Goal: Transaction & Acquisition: Book appointment/travel/reservation

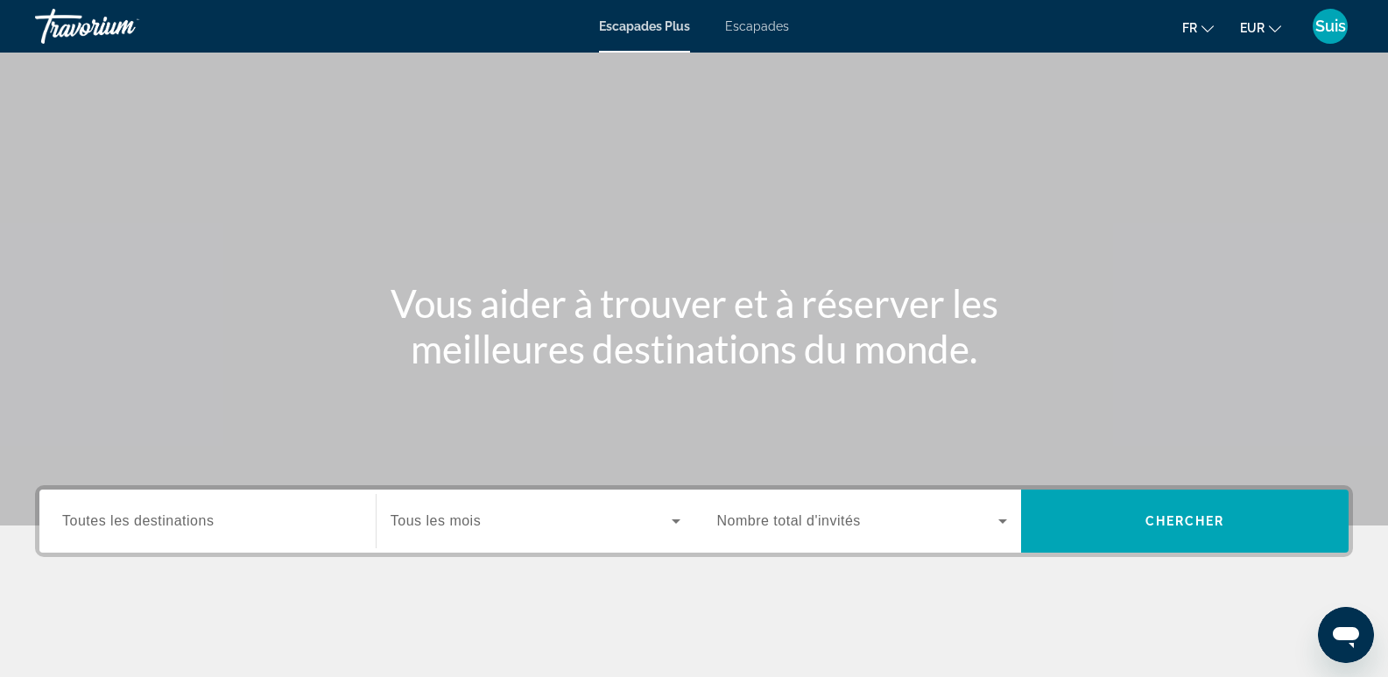
click at [764, 29] on font "Escapades" at bounding box center [757, 26] width 64 height 14
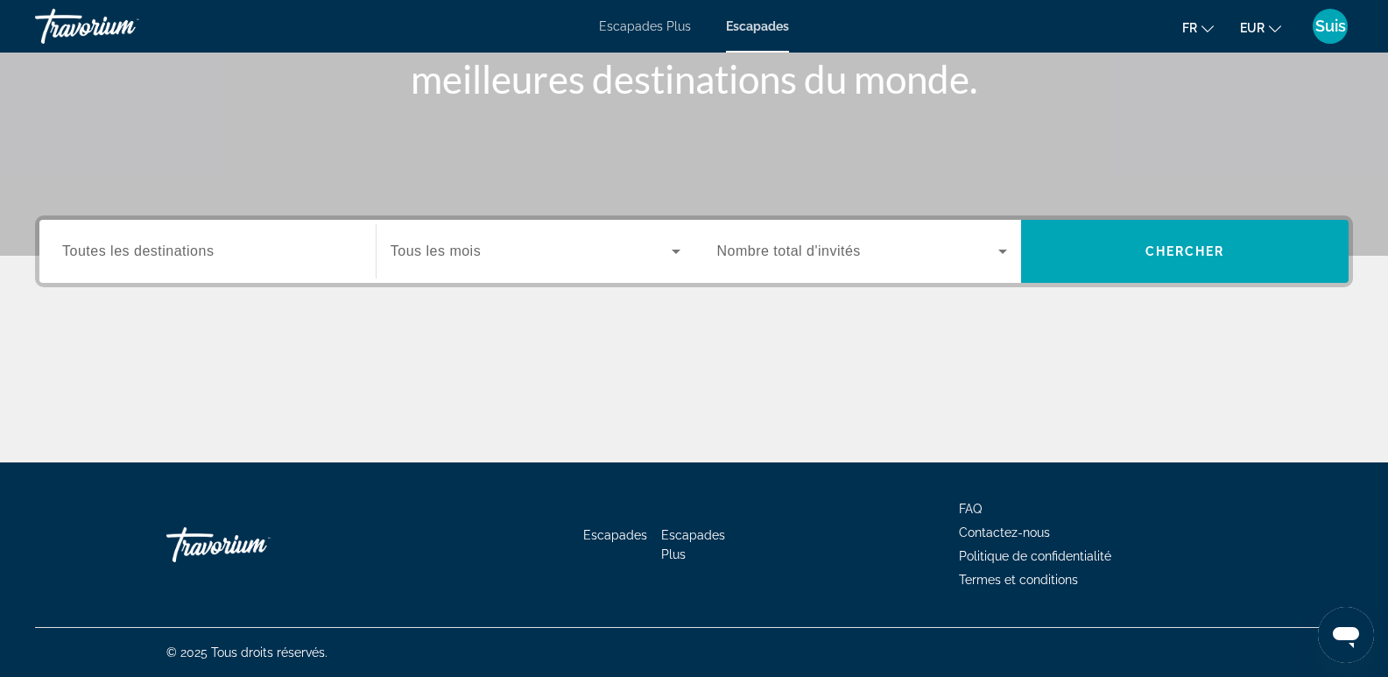
click at [214, 247] on span "Toutes les destinations" at bounding box center [138, 251] width 152 height 15
click at [218, 247] on input "Destination Toutes les destinations" at bounding box center [207, 252] width 291 height 21
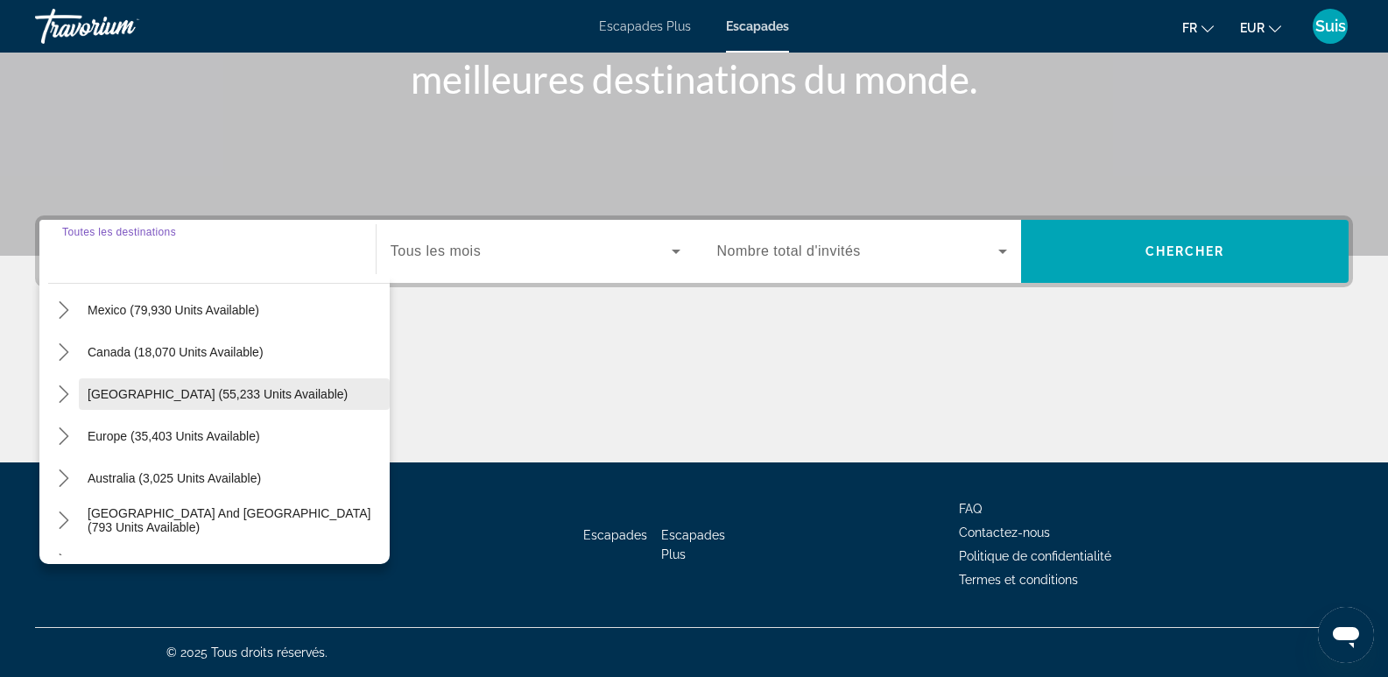
scroll to position [175, 0]
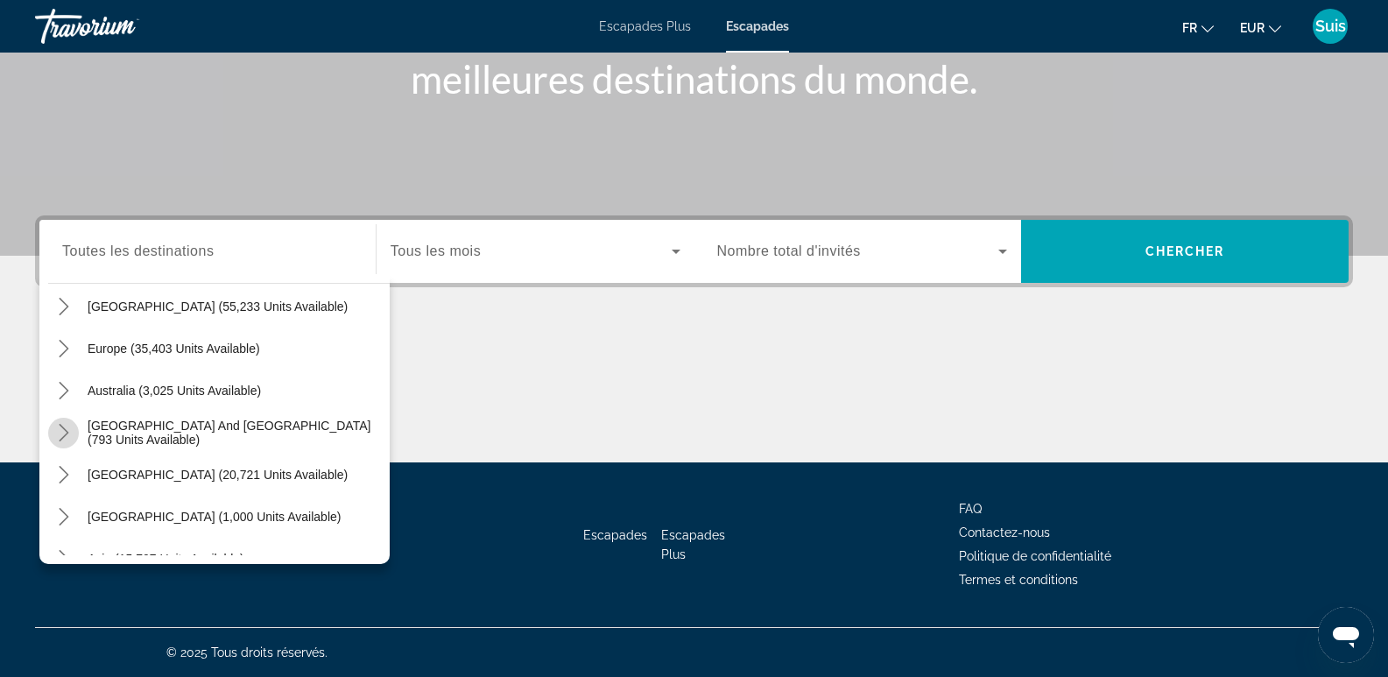
click at [64, 431] on icon "Toggle South Pacific and Oceania (793 units available) submenu" at bounding box center [64, 433] width 18 height 18
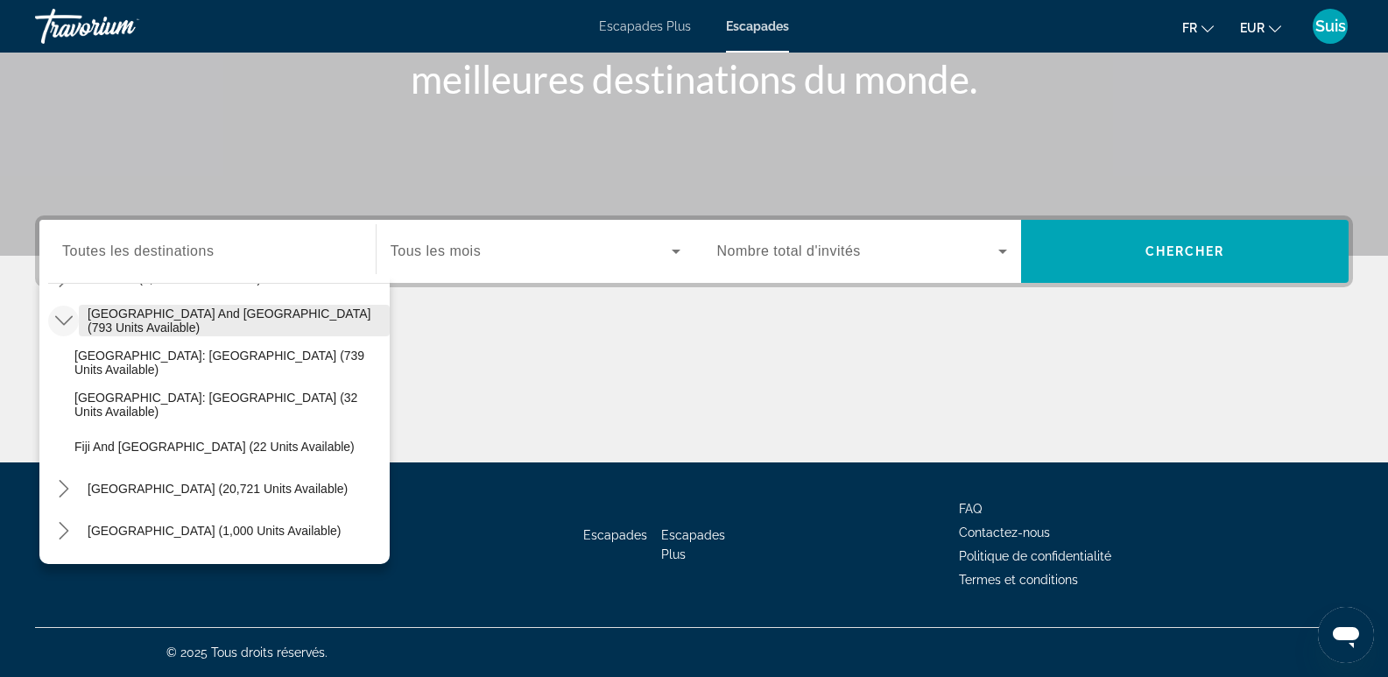
scroll to position [375, 0]
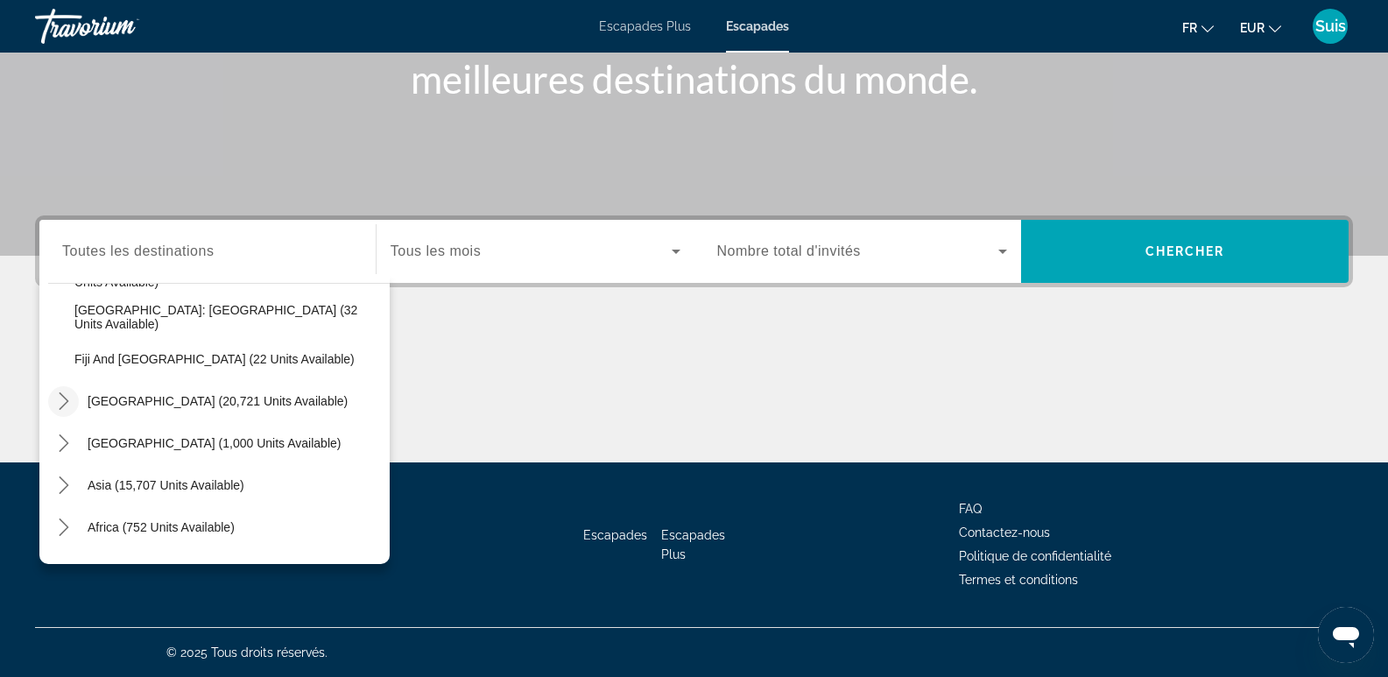
click at [65, 399] on icon "Toggle South America (20,721 units available) submenu" at bounding box center [64, 401] width 10 height 18
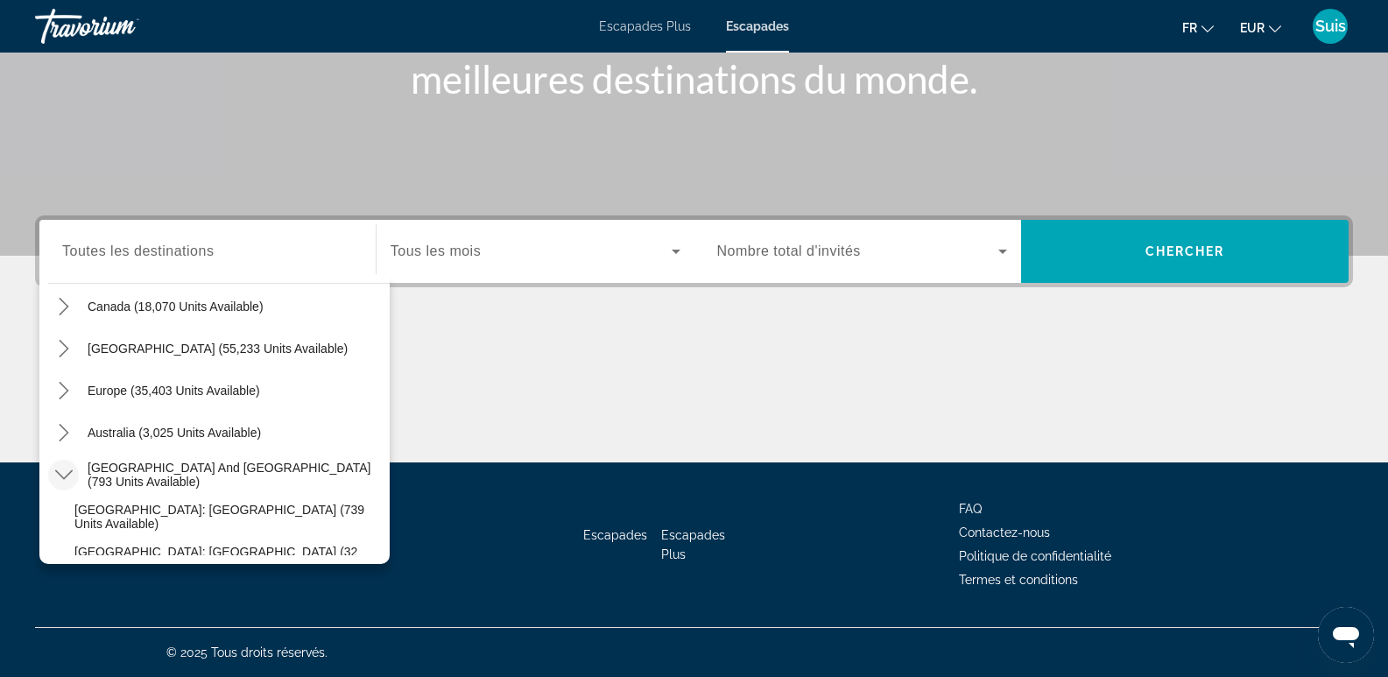
scroll to position [46, 0]
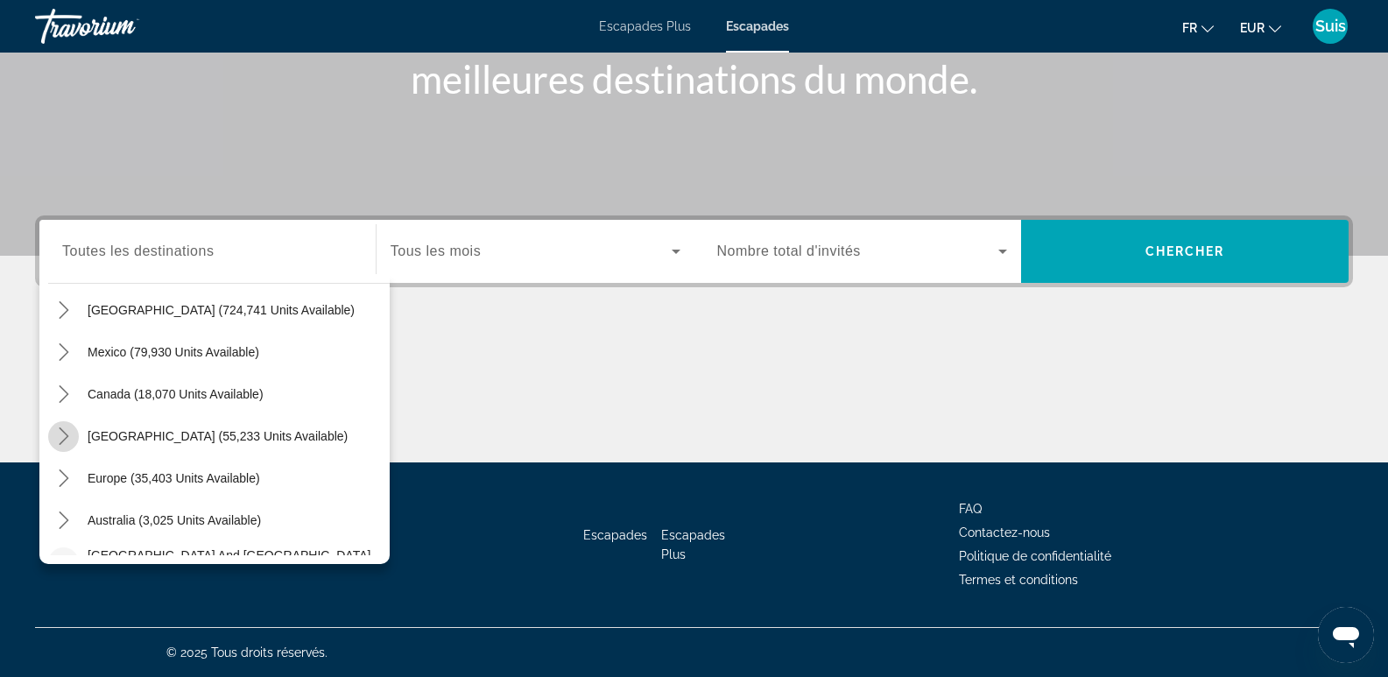
click at [63, 431] on icon "Toggle Caribbean & Atlantic Islands (55,233 units available) submenu" at bounding box center [64, 436] width 10 height 18
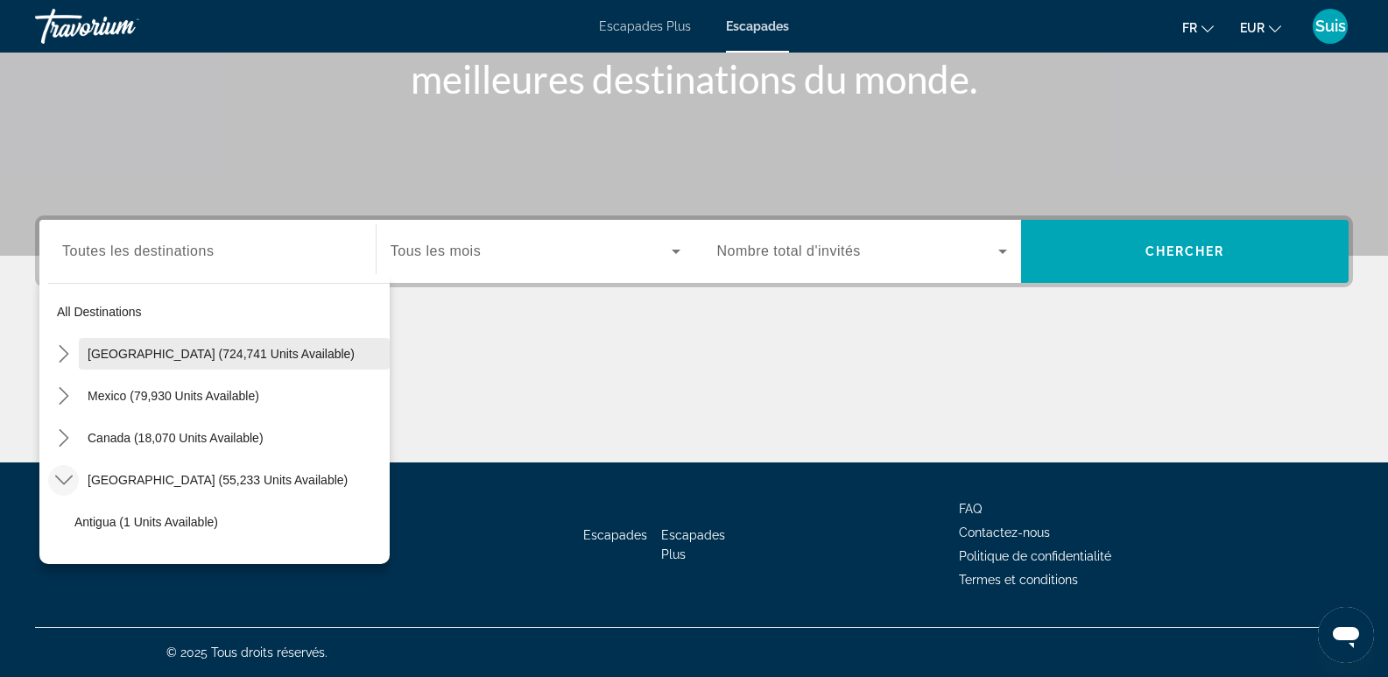
scroll to position [0, 0]
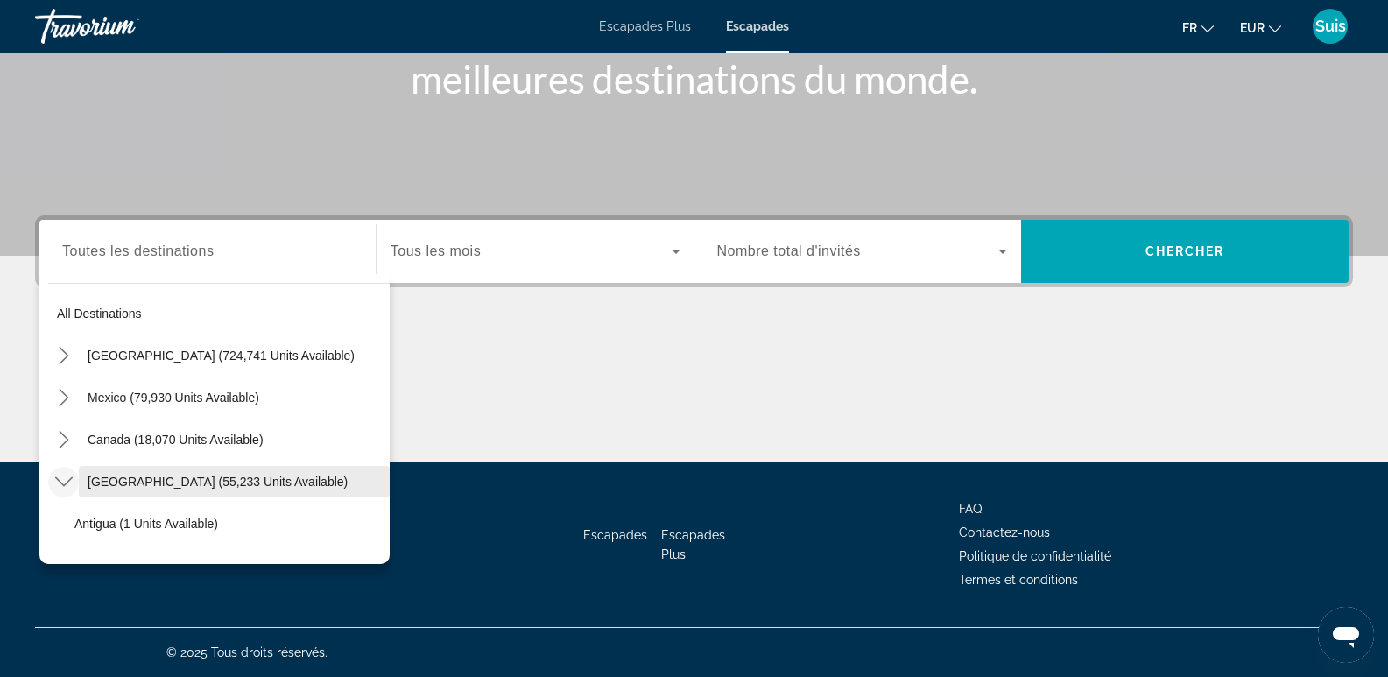
click at [112, 483] on span "[GEOGRAPHIC_DATA] (55,233 units available)" at bounding box center [218, 482] width 260 height 14
type input "**********"
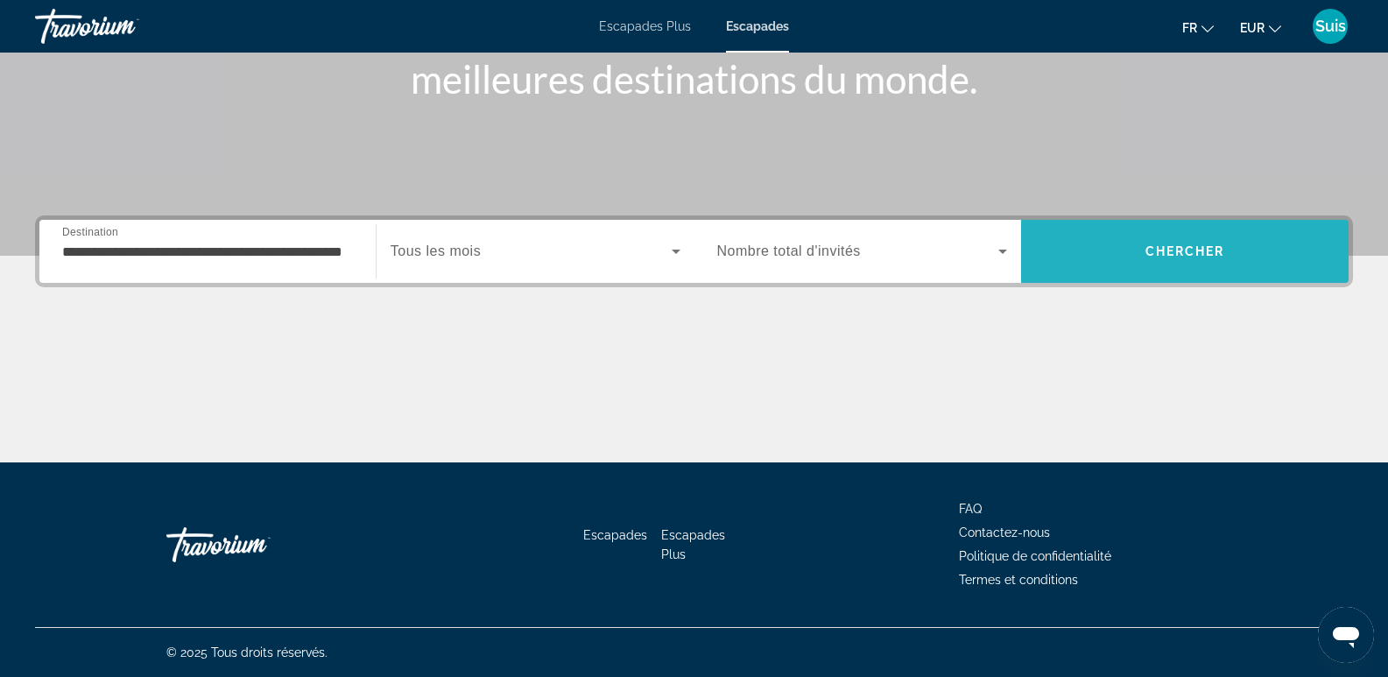
click at [1131, 237] on span "Search" at bounding box center [1185, 251] width 328 height 42
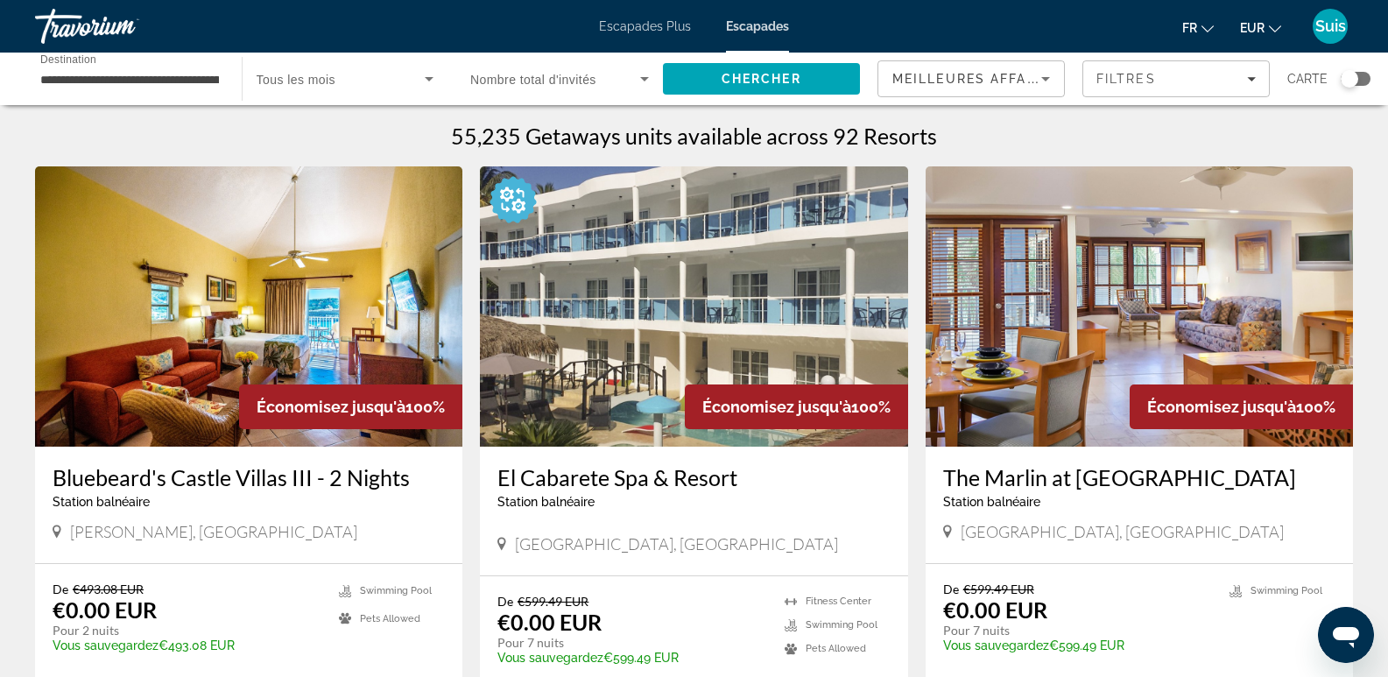
click at [1365, 78] on div "Search widget" at bounding box center [1356, 79] width 30 height 14
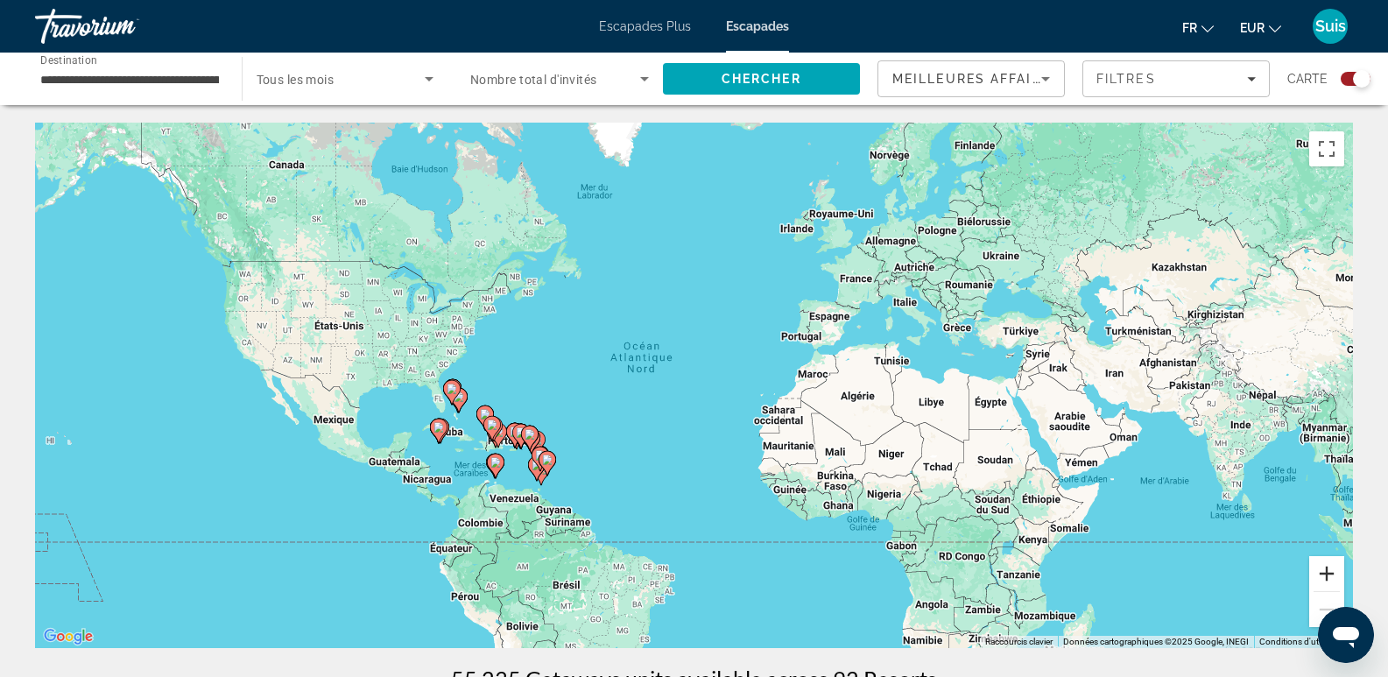
click at [1320, 582] on button "Zoom avant" at bounding box center [1327, 573] width 35 height 35
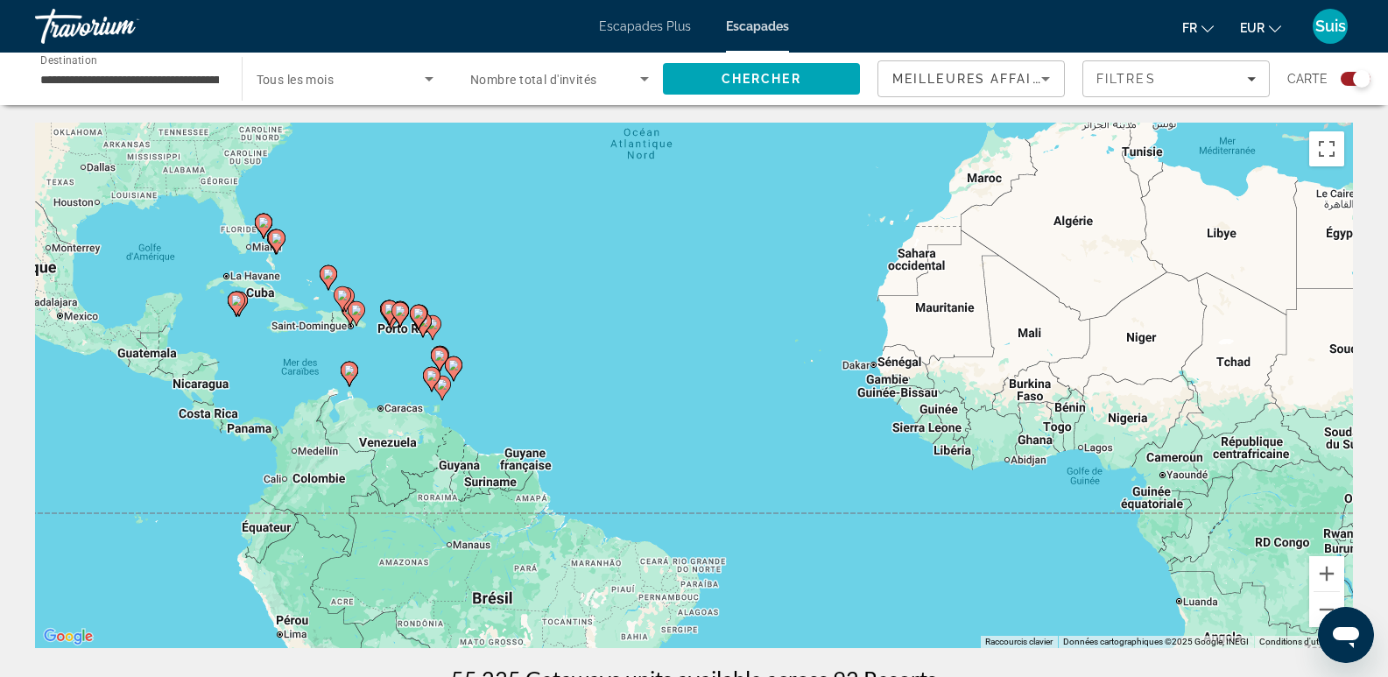
drag, startPoint x: 790, startPoint y: 547, endPoint x: 833, endPoint y: 404, distance: 149.9
click at [833, 404] on div "Pour activer le glissement avec le clavier, appuyez sur Alt+Entrée. Une fois ce…" at bounding box center [694, 386] width 1318 height 526
click at [1326, 579] on button "Zoom avant" at bounding box center [1327, 573] width 35 height 35
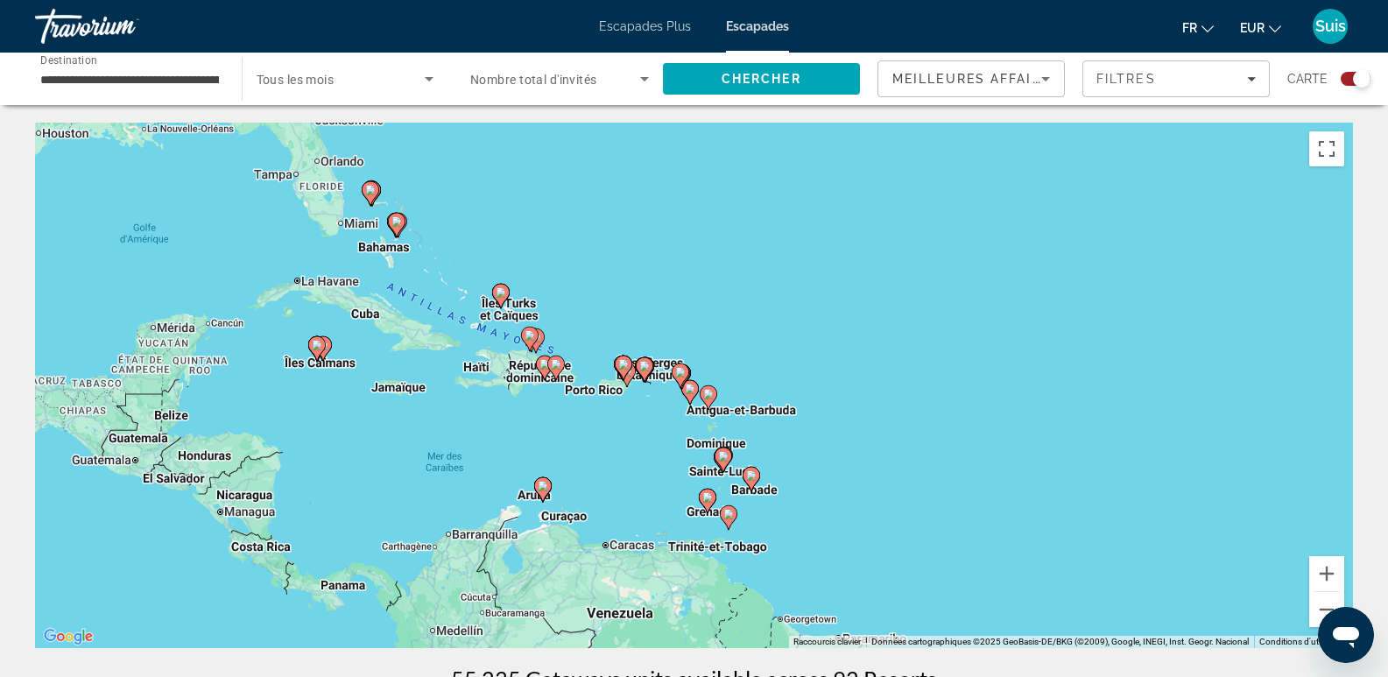
drag, startPoint x: 724, startPoint y: 473, endPoint x: 1264, endPoint y: 590, distance: 552.2
click at [1264, 590] on div "Pour activer le glissement avec le clavier, appuyez sur Alt+Entrée. Une fois ce…" at bounding box center [694, 386] width 1318 height 526
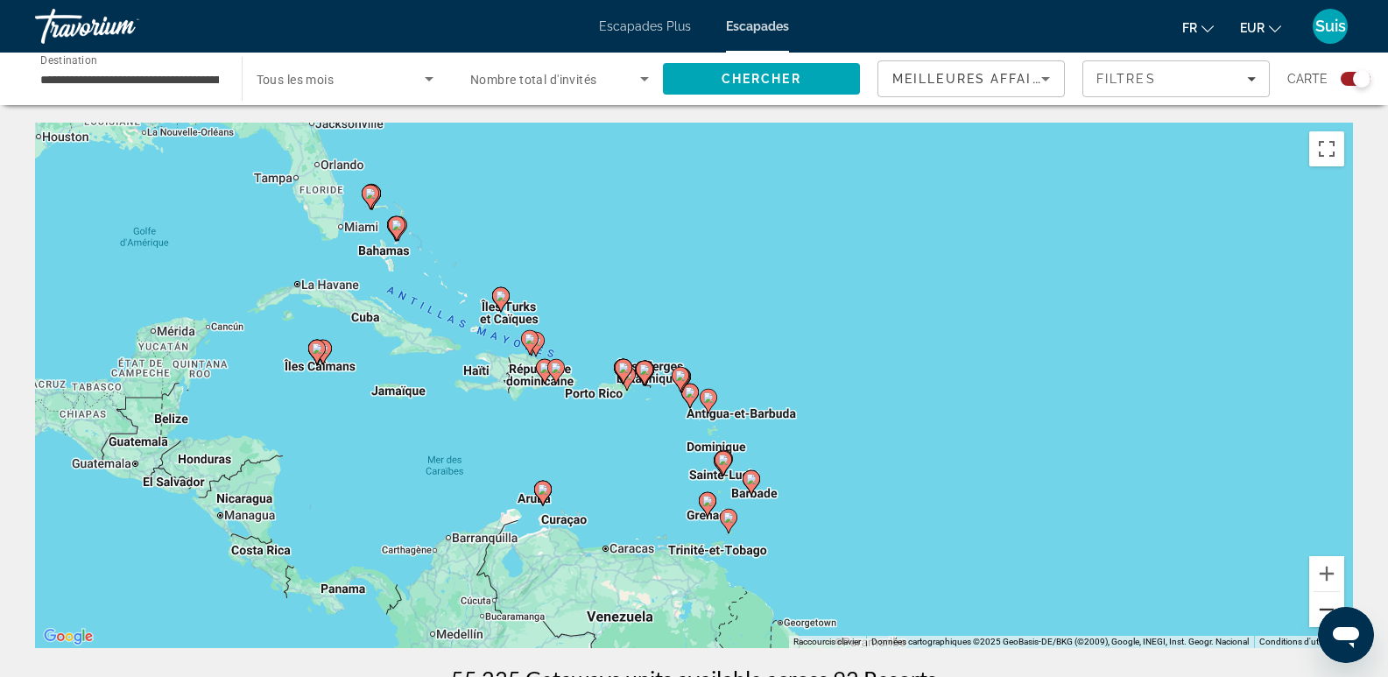
click at [1318, 606] on button "Zoom arrière" at bounding box center [1327, 609] width 35 height 35
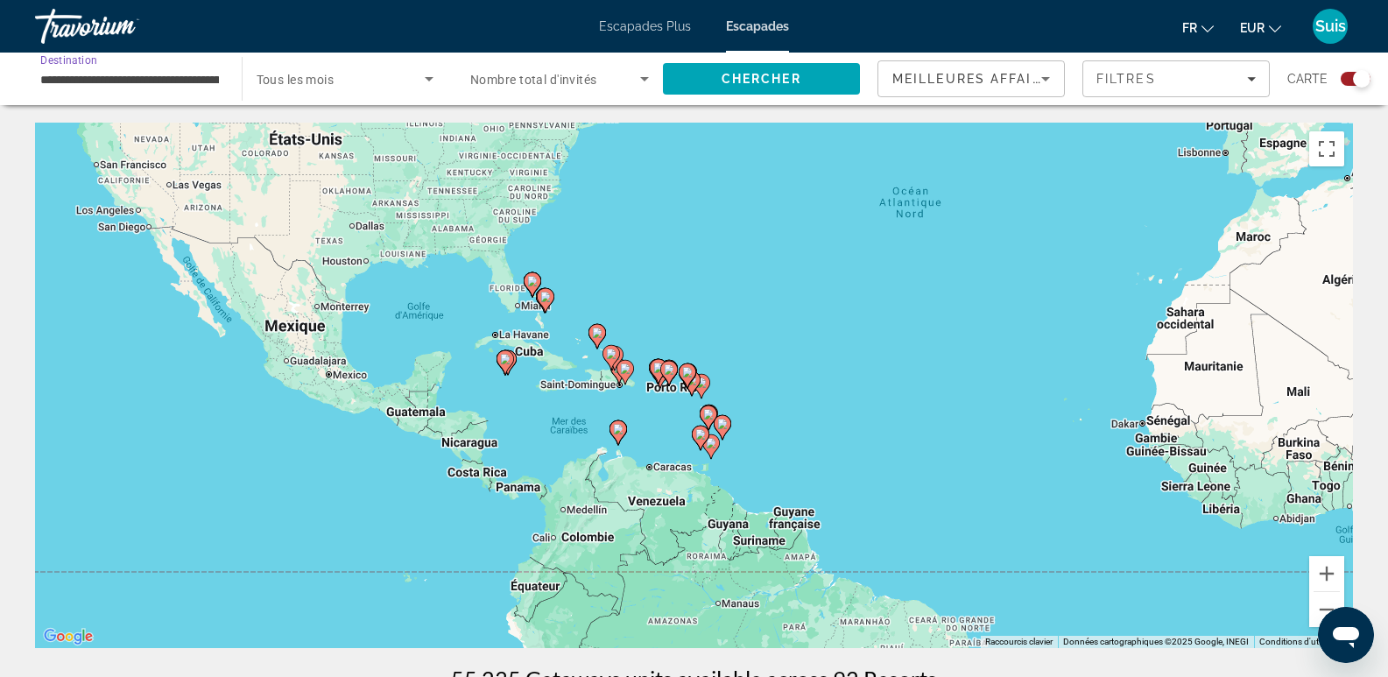
click at [81, 76] on input "**********" at bounding box center [129, 79] width 179 height 21
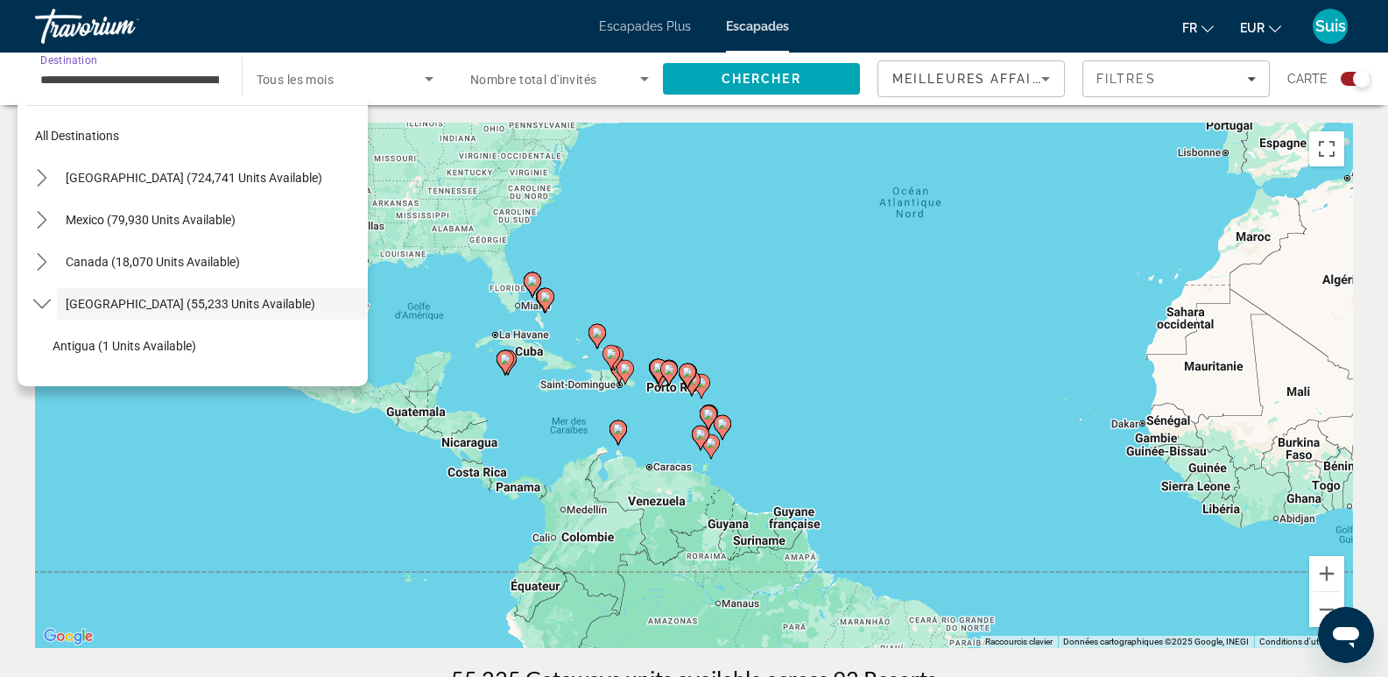
scroll to position [62, 0]
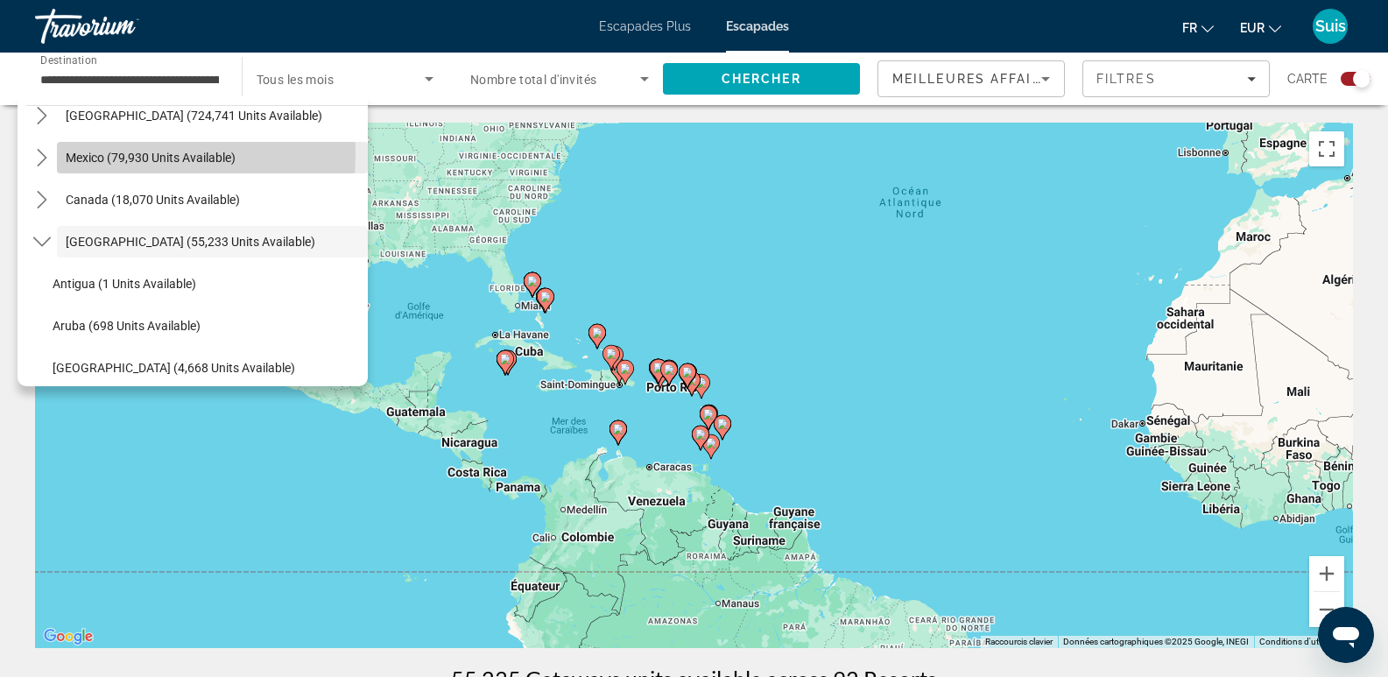
click at [95, 153] on span "Mexico (79,930 units available)" at bounding box center [151, 158] width 170 height 14
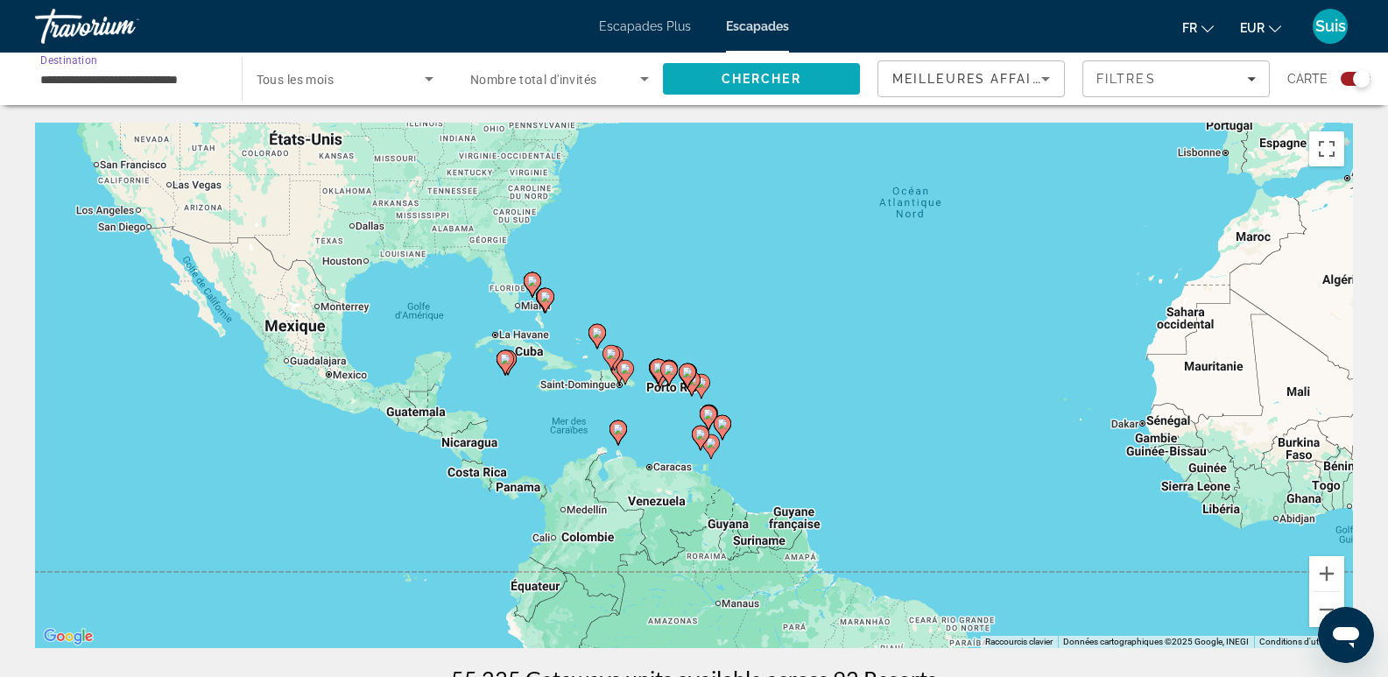
click at [816, 75] on span "Search" at bounding box center [762, 79] width 198 height 42
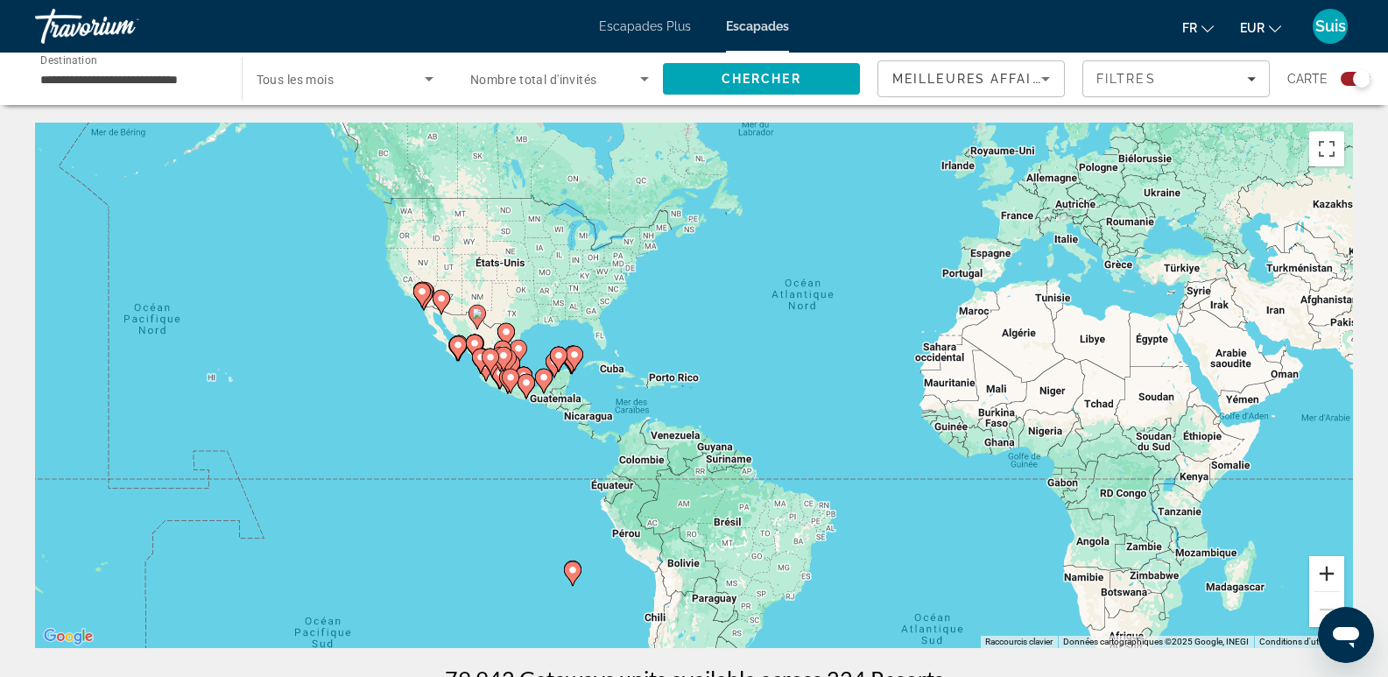
click at [1330, 578] on button "Zoom avant" at bounding box center [1327, 573] width 35 height 35
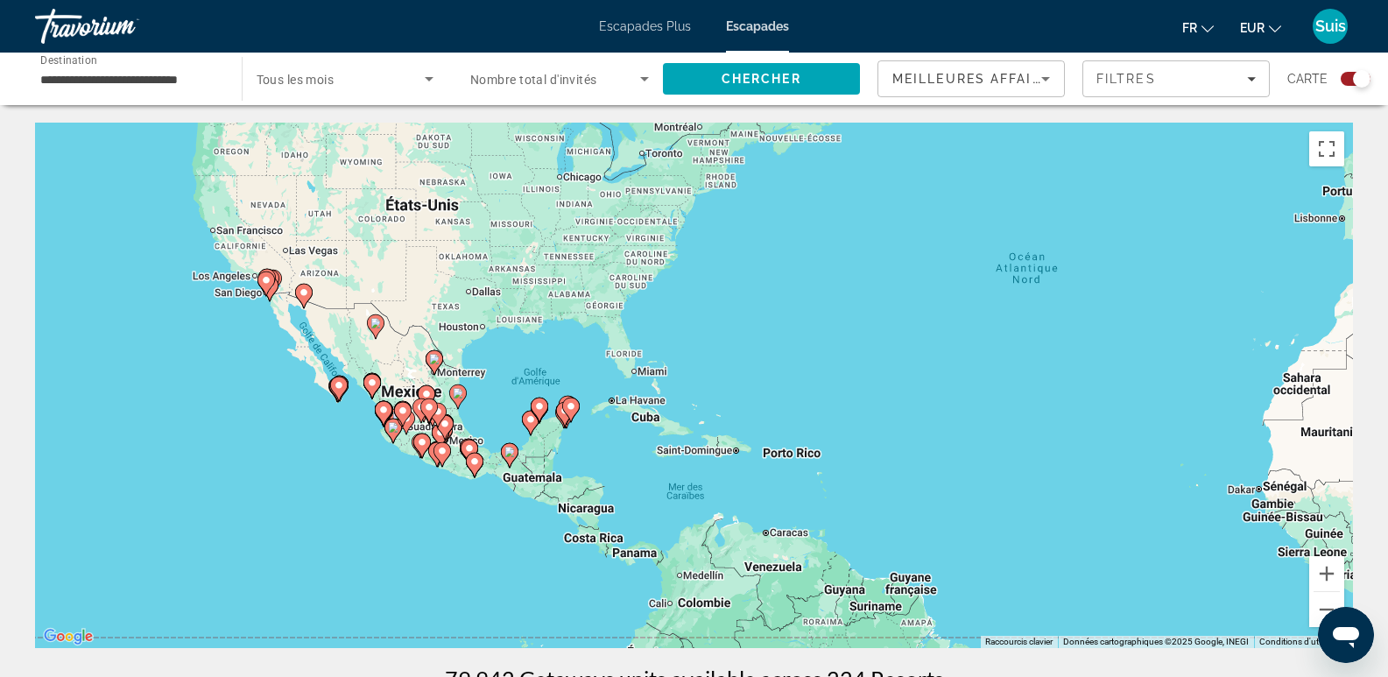
drag, startPoint x: 936, startPoint y: 375, endPoint x: 1058, endPoint y: 445, distance: 141.2
click at [1056, 445] on div "Pour activer le glissement avec le clavier, appuyez sur Alt+Entrée. Une fois ce…" at bounding box center [694, 386] width 1318 height 526
click at [1329, 567] on button "Zoom avant" at bounding box center [1327, 573] width 35 height 35
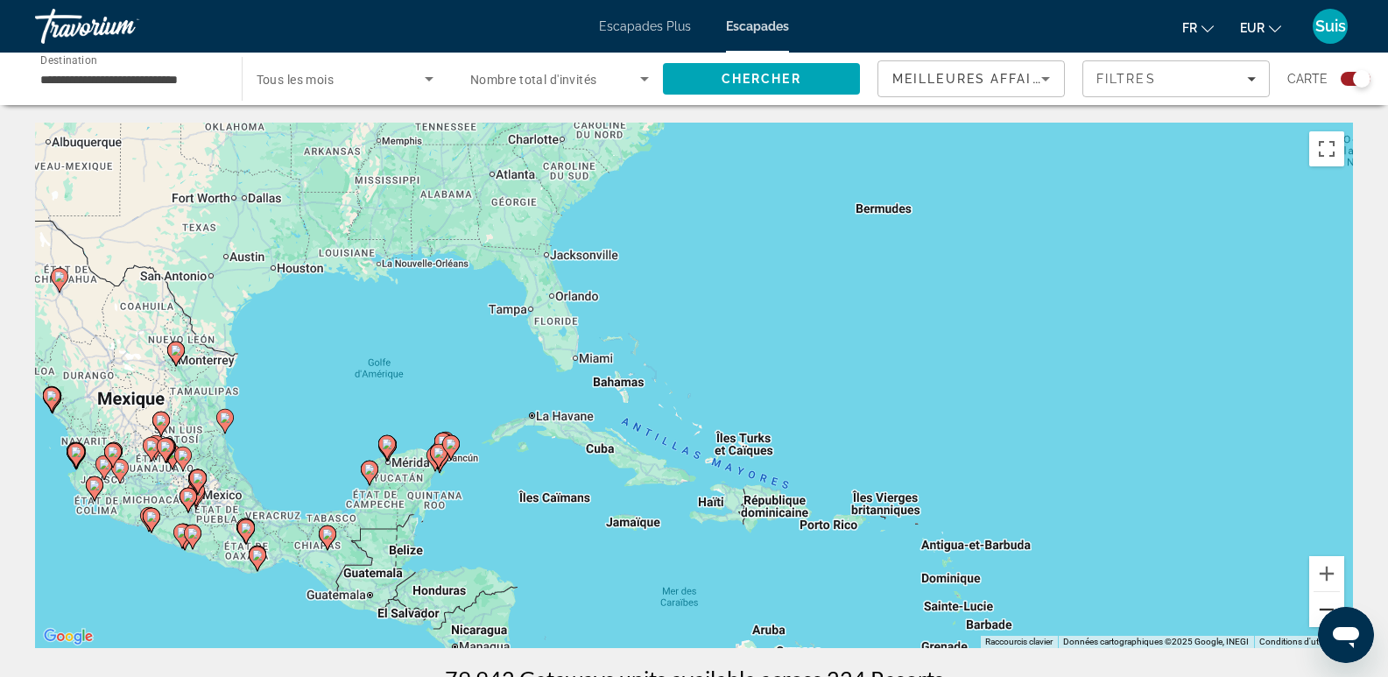
click at [1324, 606] on button "Zoom arrière" at bounding box center [1327, 609] width 35 height 35
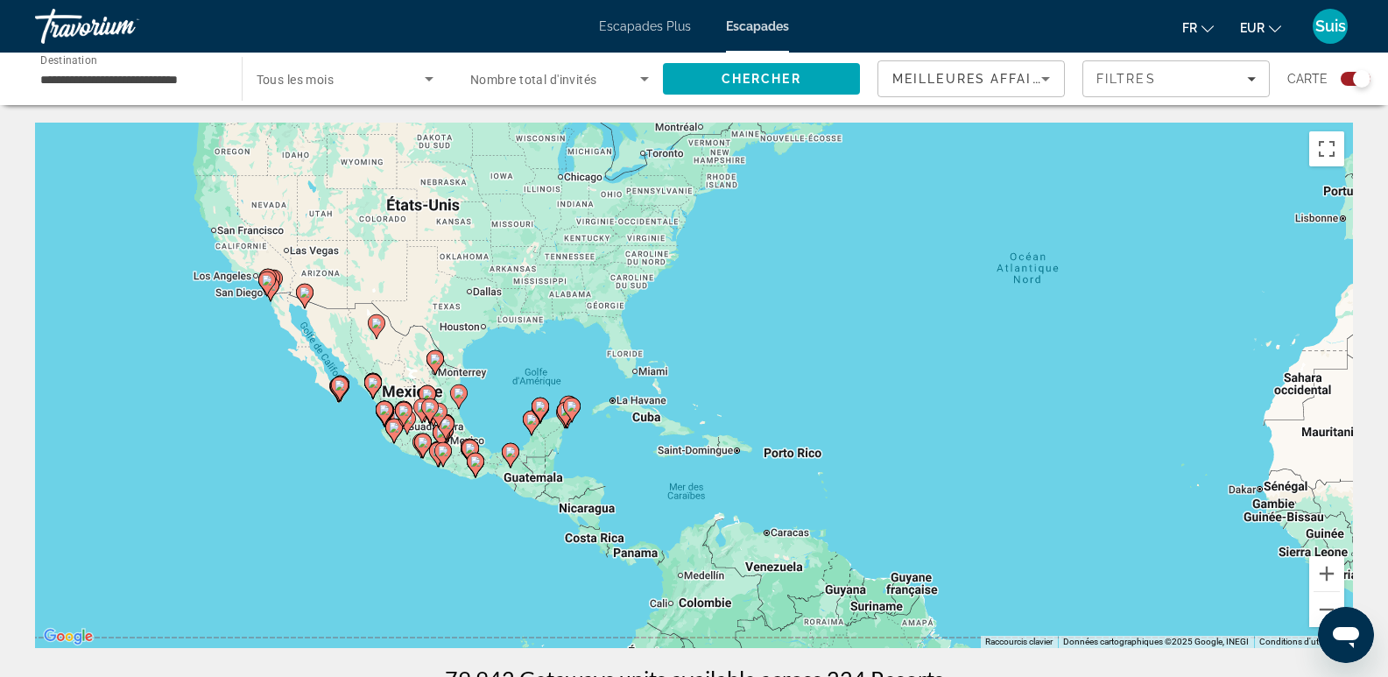
click at [144, 91] on div "**********" at bounding box center [129, 79] width 179 height 50
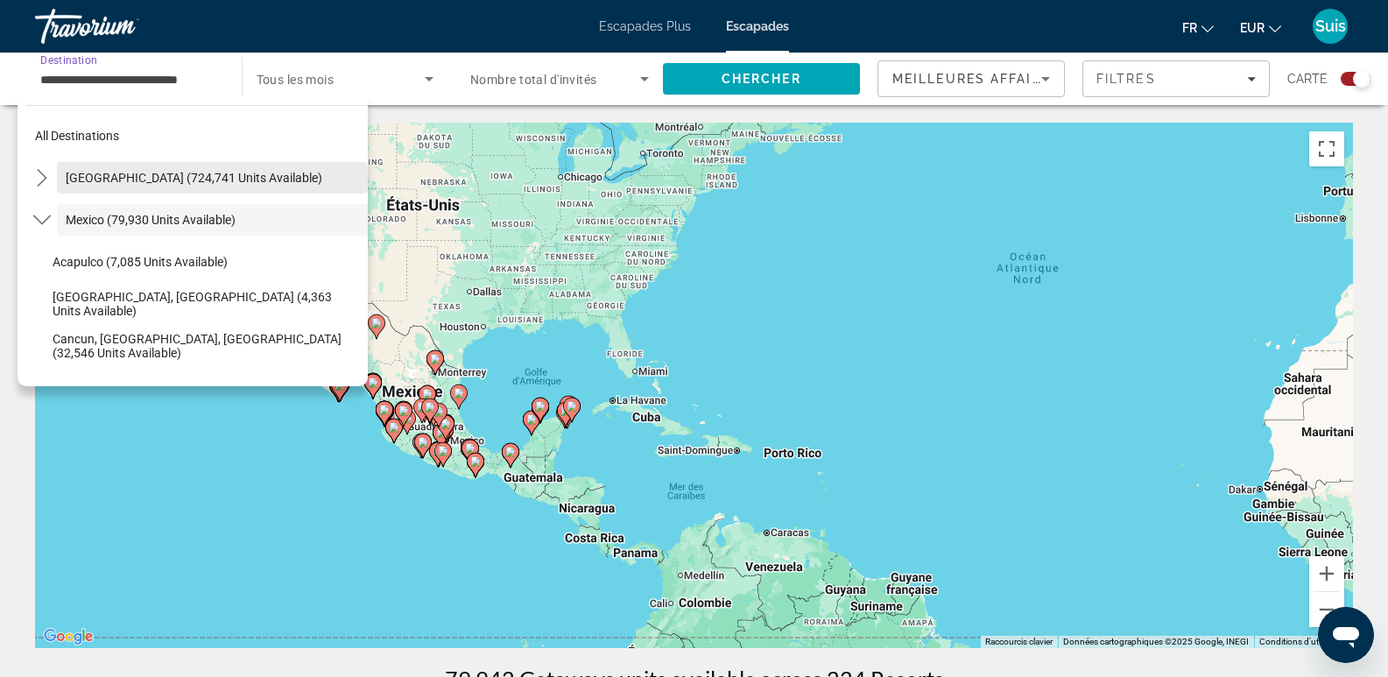
click at [65, 175] on span "Select destination: United States (724,741 units available)" at bounding box center [212, 178] width 311 height 42
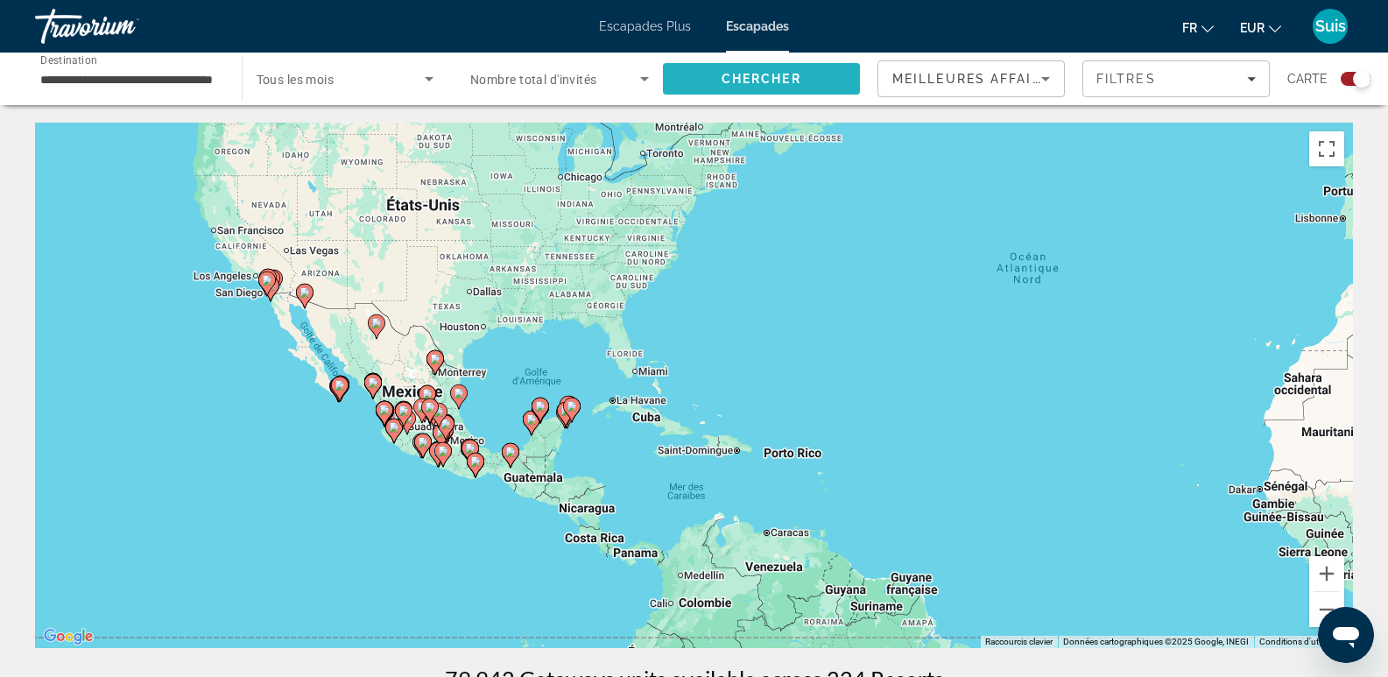
click at [723, 86] on span "Search" at bounding box center [762, 79] width 198 height 42
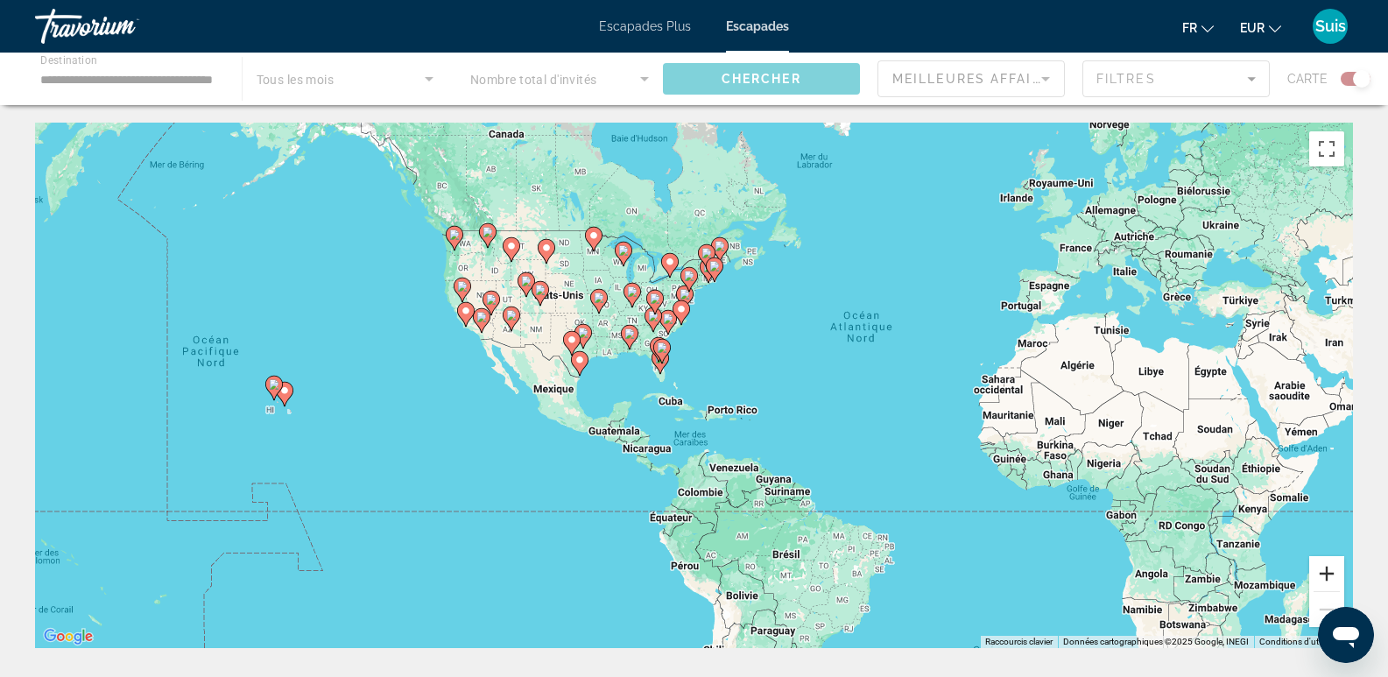
click at [1314, 576] on button "Zoom avant" at bounding box center [1327, 573] width 35 height 35
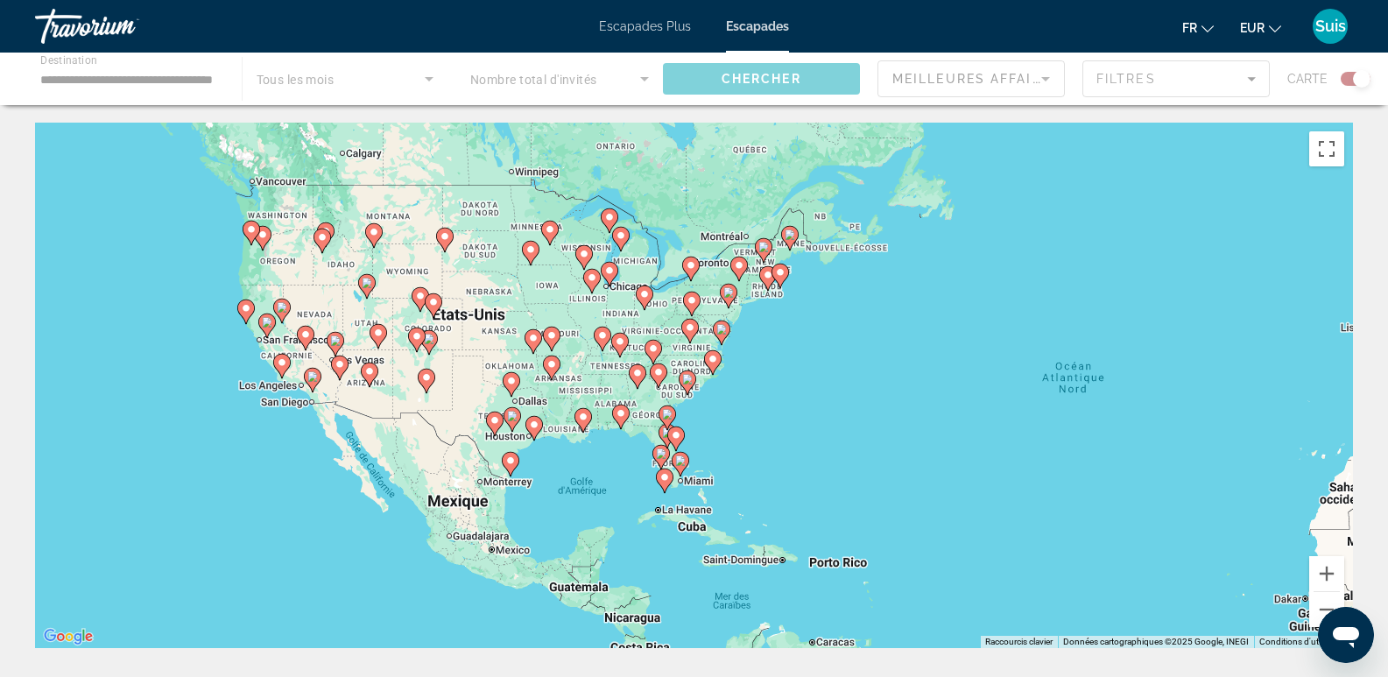
drag, startPoint x: 1061, startPoint y: 360, endPoint x: 1106, endPoint y: 486, distance: 134.1
click at [1106, 486] on div "Pour activer le glissement avec le clavier, appuyez sur Alt+Entrée. Une fois ce…" at bounding box center [694, 386] width 1318 height 526
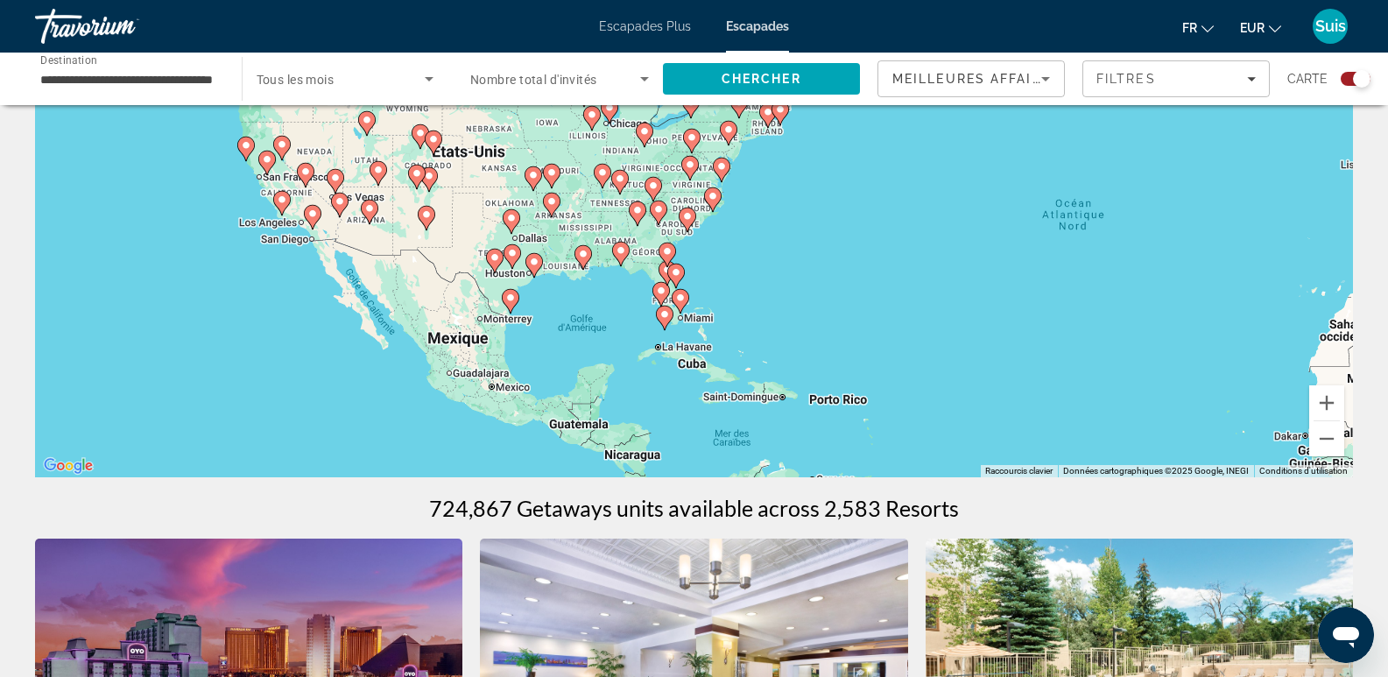
scroll to position [263, 0]
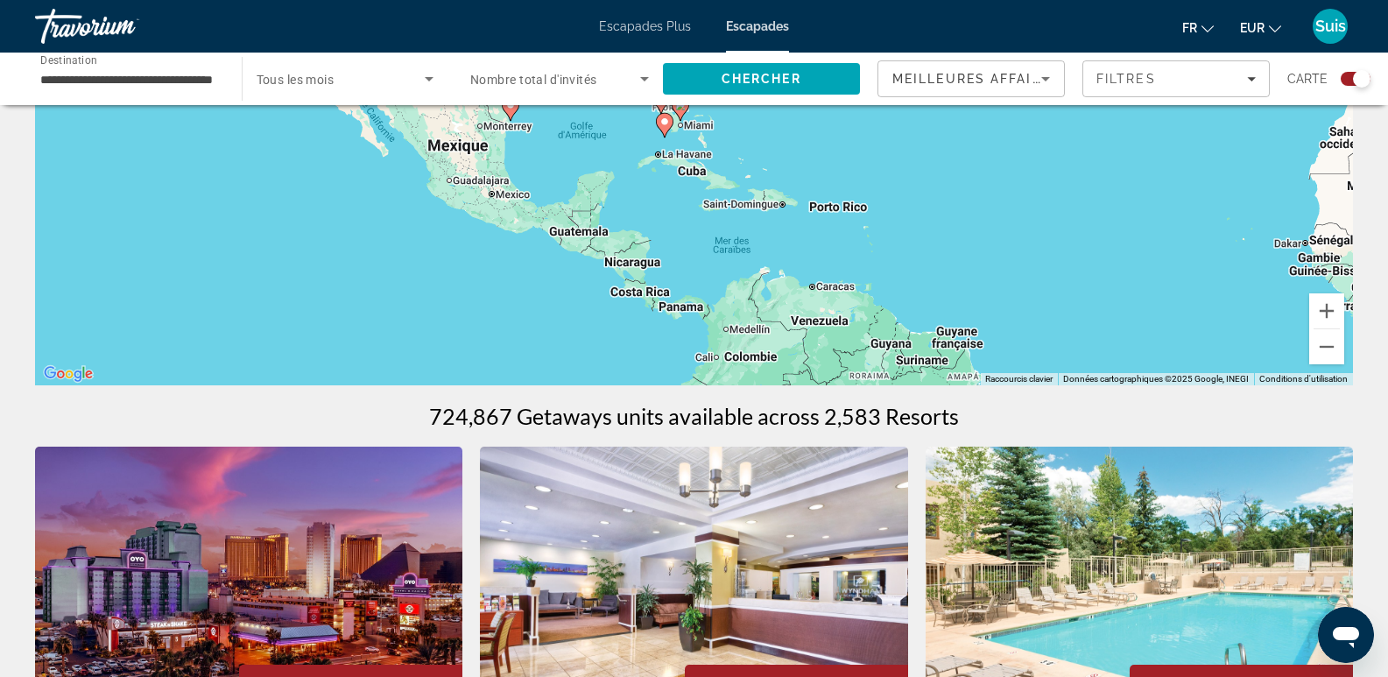
drag, startPoint x: 888, startPoint y: 257, endPoint x: 888, endPoint y: 174, distance: 82.3
click at [888, 174] on div "Pour activer le glissement avec le clavier, appuyez sur Alt+Entrée. Une fois ce…" at bounding box center [694, 123] width 1318 height 526
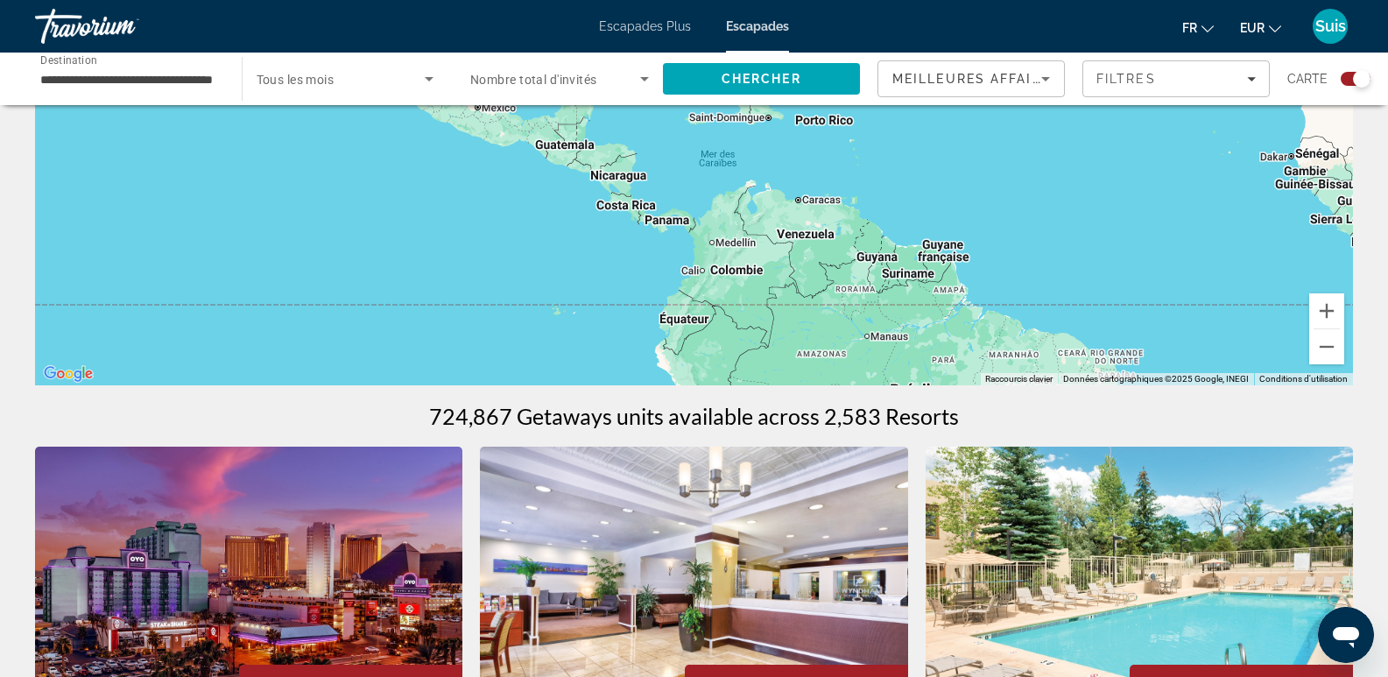
drag, startPoint x: 921, startPoint y: 293, endPoint x: 907, endPoint y: 200, distance: 93.9
click at [907, 200] on div "Pour activer le glissement avec le clavier, appuyez sur Alt+Entrée. Une fois ce…" at bounding box center [694, 123] width 1318 height 526
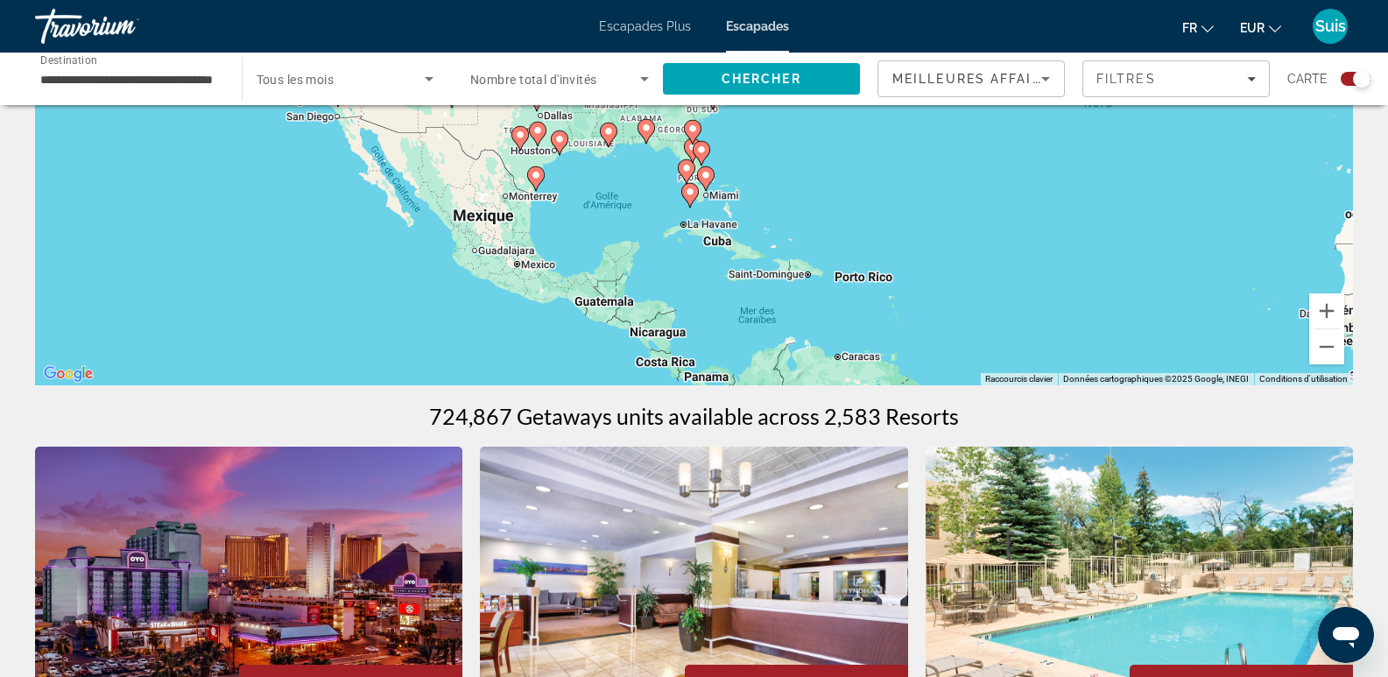
drag, startPoint x: 343, startPoint y: 216, endPoint x: 335, endPoint y: 341, distance: 124.6
click at [383, 366] on div "Pour activer le glissement avec le clavier, appuyez sur Alt+Entrée. Une fois ce…" at bounding box center [694, 123] width 1318 height 526
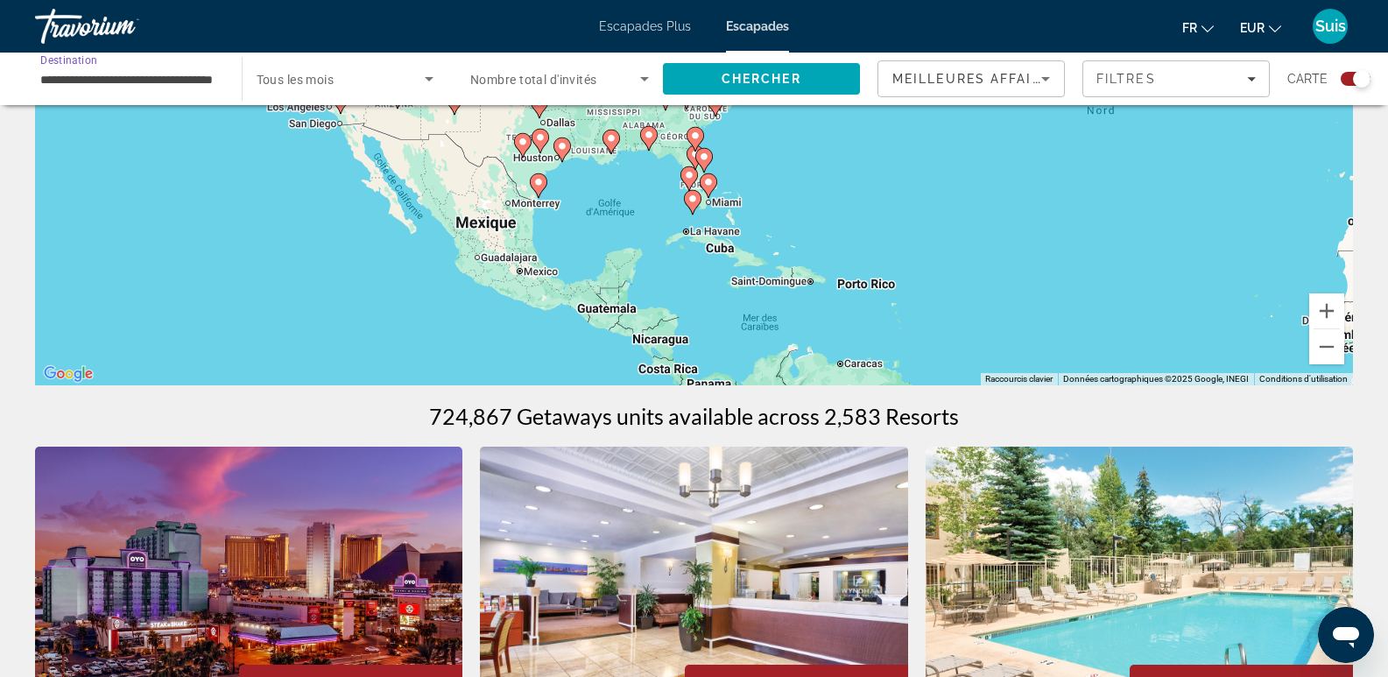
click at [111, 86] on input "**********" at bounding box center [129, 79] width 179 height 21
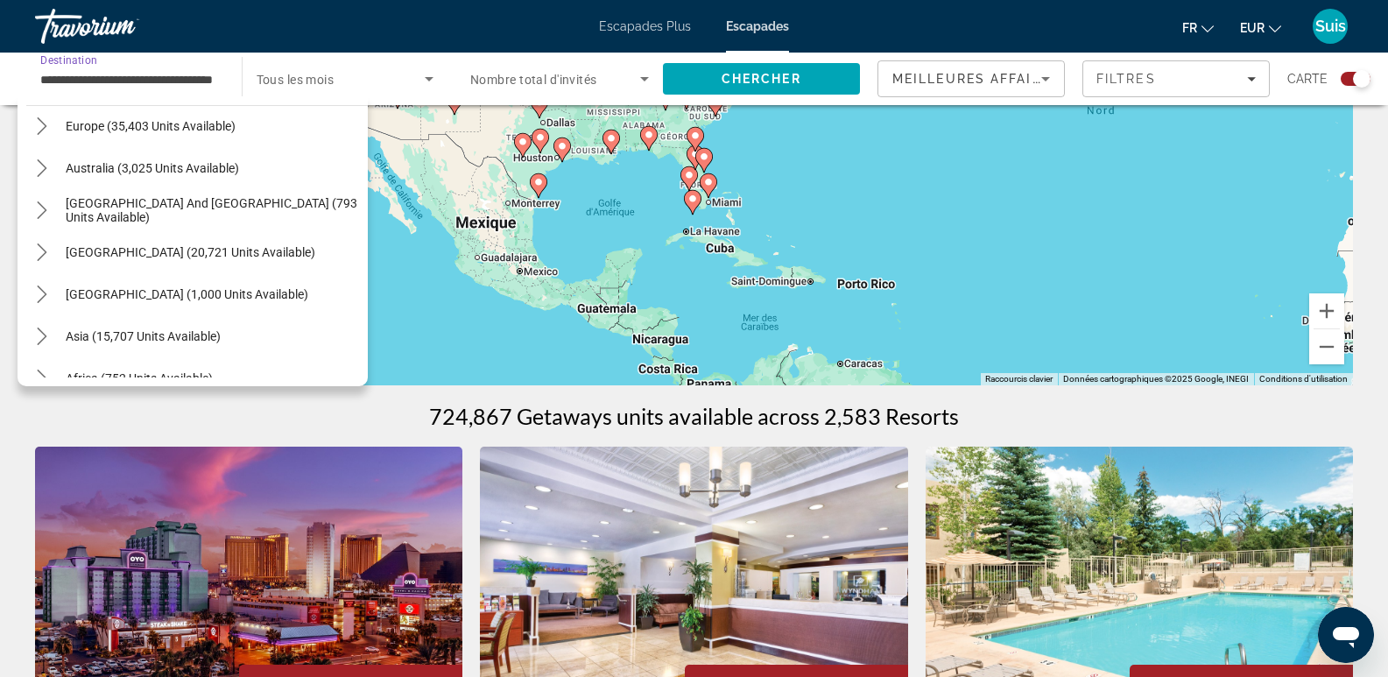
scroll to position [2134, 0]
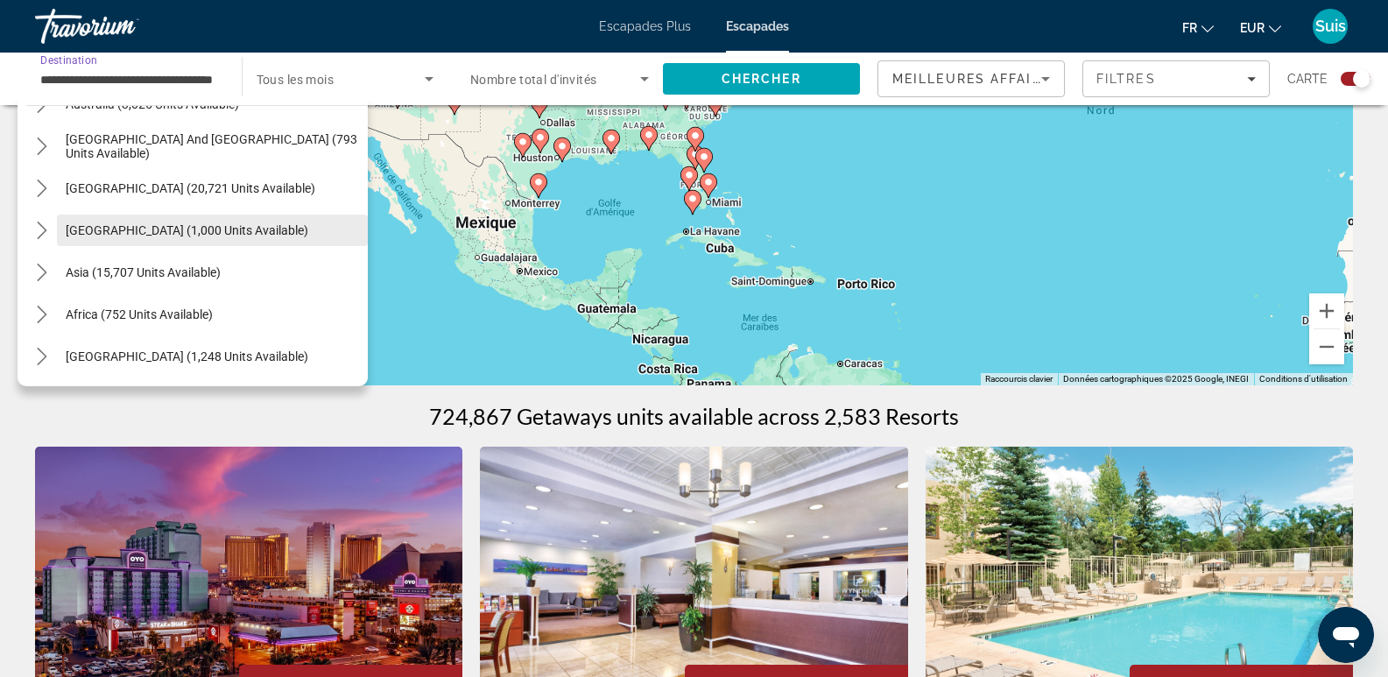
click at [104, 231] on span "[GEOGRAPHIC_DATA] (1,000 units available)" at bounding box center [187, 230] width 243 height 14
type input "**********"
